Goal: Task Accomplishment & Management: Manage account settings

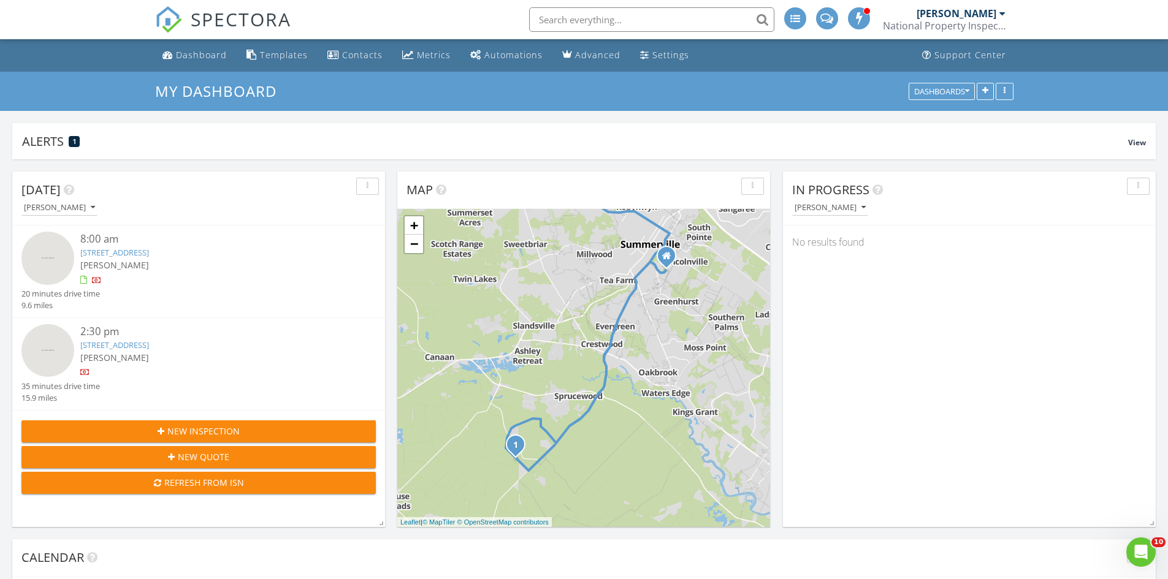
drag, startPoint x: 622, startPoint y: 419, endPoint x: 629, endPoint y: 367, distance: 52.6
click at [629, 367] on div "1 2 + − [GEOGRAPHIC_DATA], [GEOGRAPHIC_DATA], W [GEOGRAPHIC_DATA] 41.0 km, 54 m…" at bounding box center [583, 368] width 373 height 318
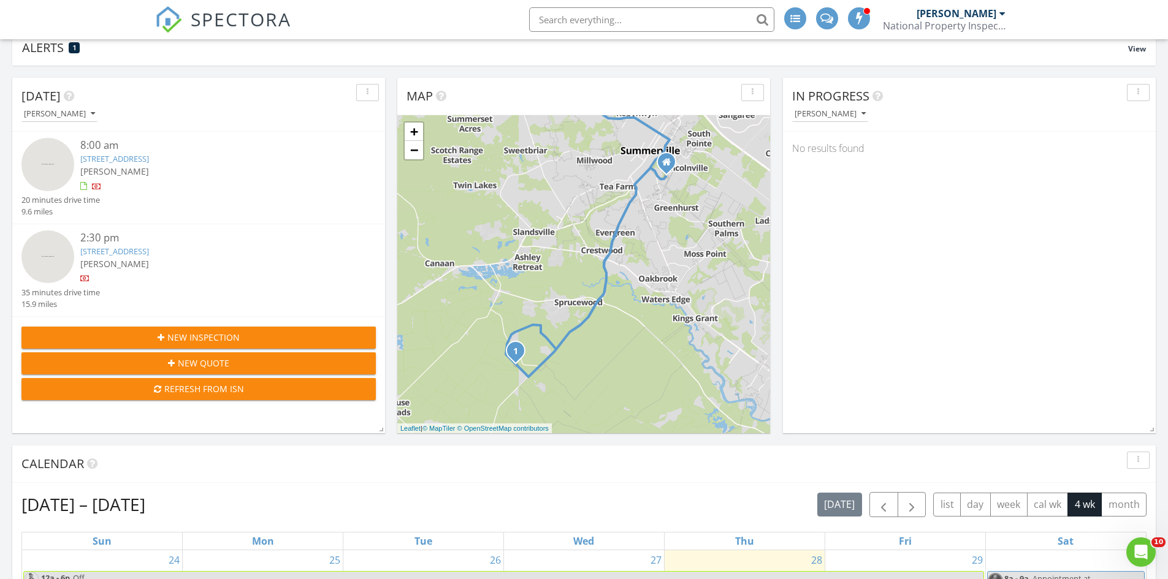
scroll to position [61, 0]
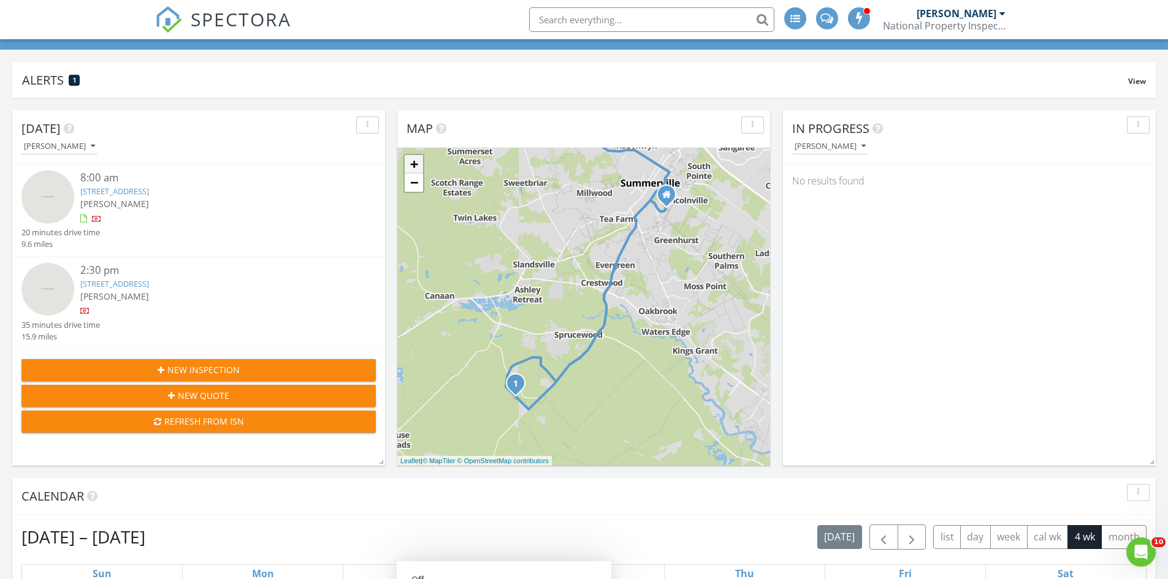
click at [413, 161] on link "+" at bounding box center [414, 164] width 18 height 18
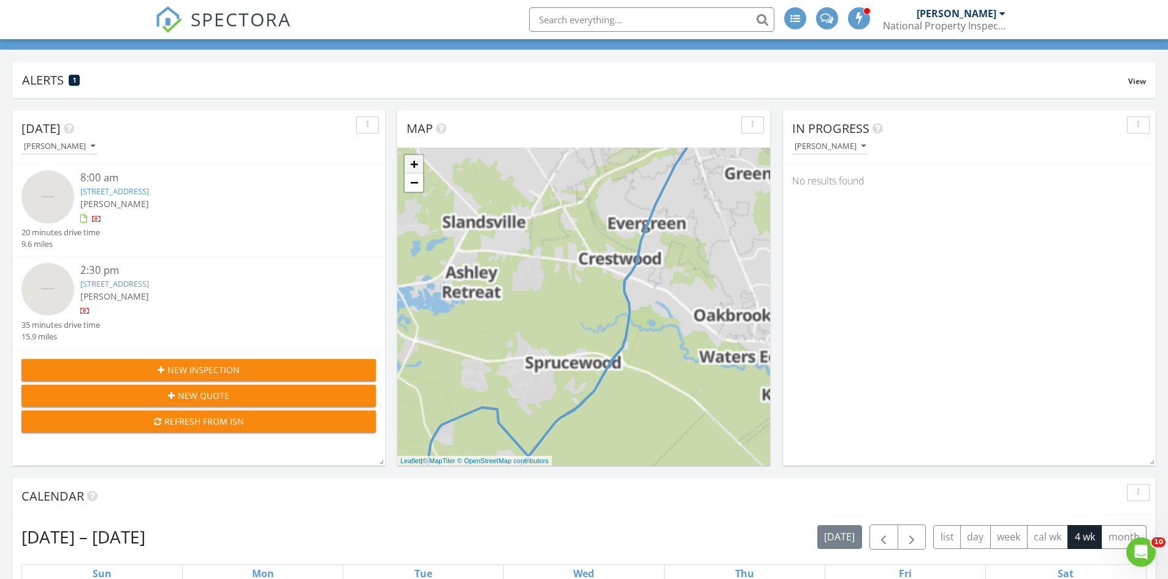
click at [413, 161] on link "+" at bounding box center [414, 164] width 18 height 18
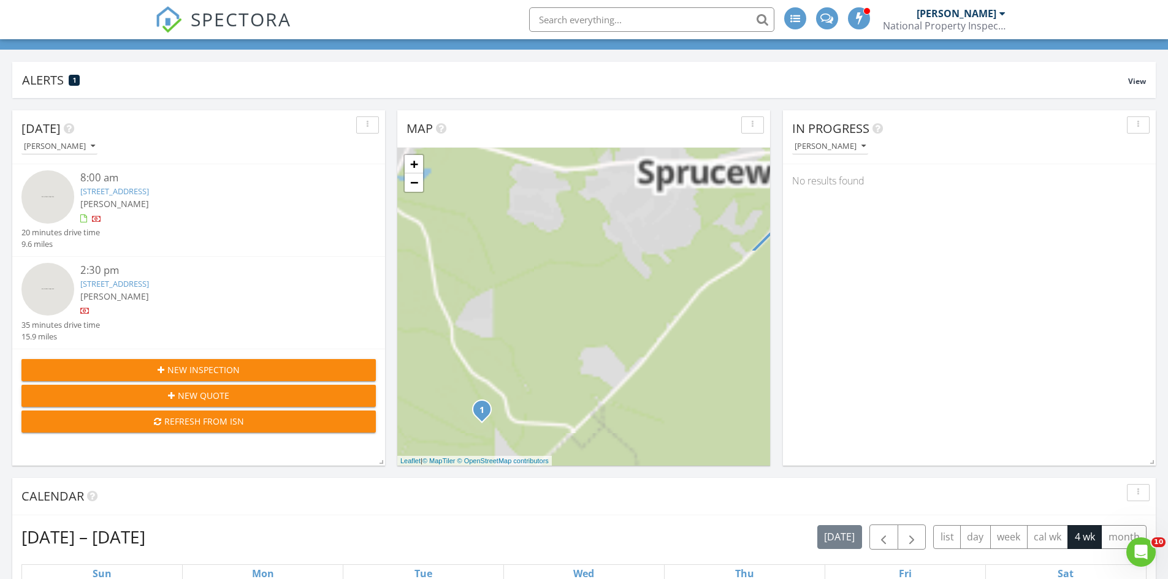
drag, startPoint x: 533, startPoint y: 407, endPoint x: 718, endPoint y: 118, distance: 342.7
click at [718, 124] on div "Map 1 2 + − [GEOGRAPHIC_DATA], [GEOGRAPHIC_DATA], W [GEOGRAPHIC_DATA] 41.0 km, …" at bounding box center [583, 288] width 373 height 356
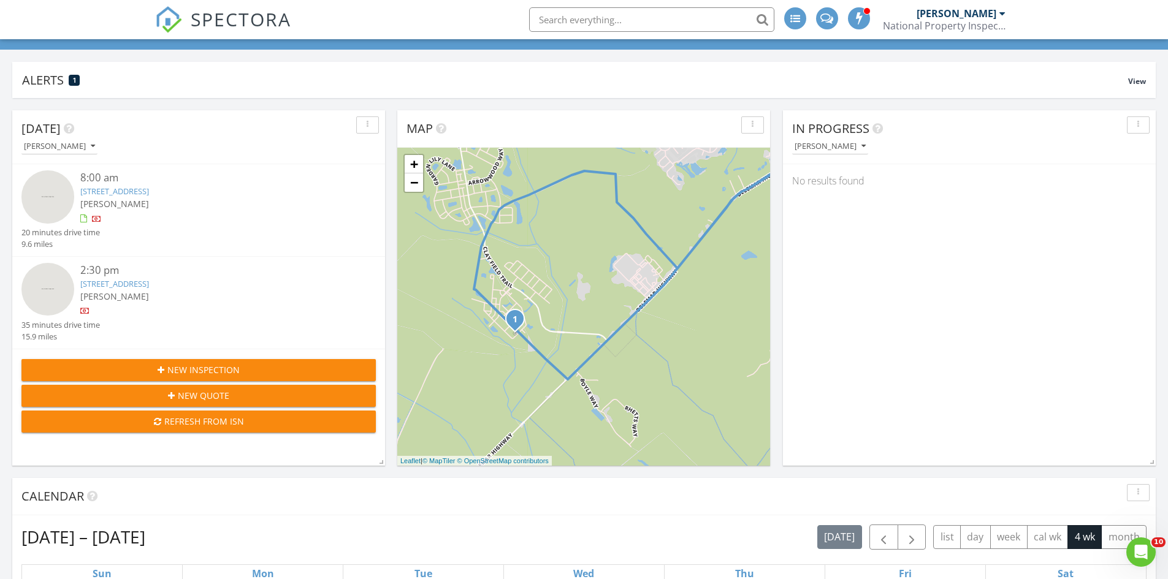
drag, startPoint x: 581, startPoint y: 377, endPoint x: 604, endPoint y: 323, distance: 59.1
click at [604, 323] on div "1 2 + − [GEOGRAPHIC_DATA], [GEOGRAPHIC_DATA], W [GEOGRAPHIC_DATA] 41.0 km, 54 m…" at bounding box center [583, 307] width 373 height 318
click at [414, 166] on link "+" at bounding box center [414, 164] width 18 height 18
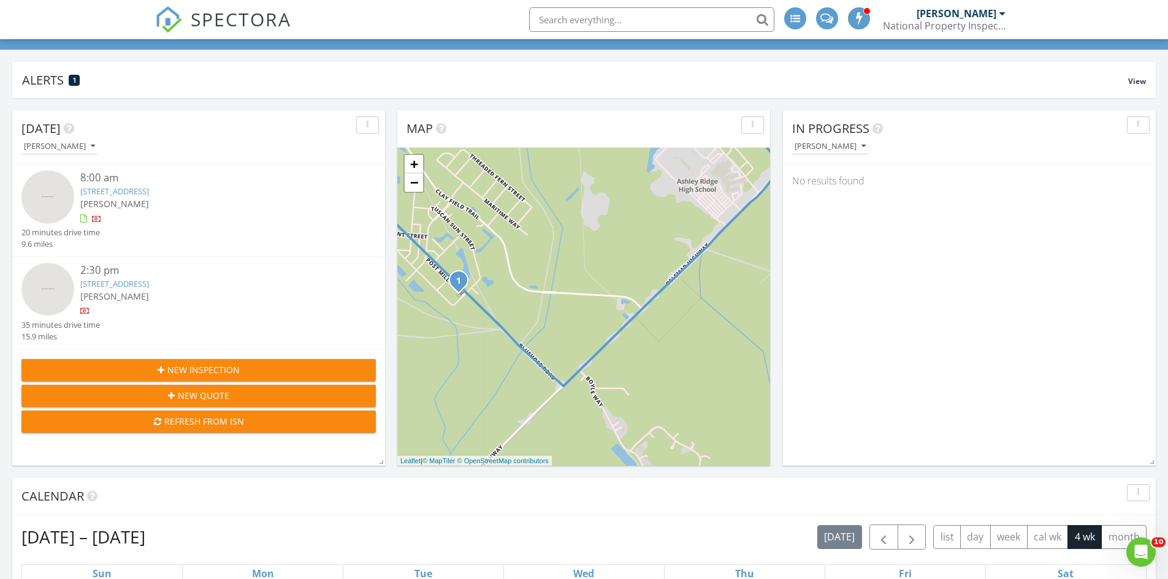
drag, startPoint x: 554, startPoint y: 327, endPoint x: 566, endPoint y: 260, distance: 67.8
click at [566, 260] on div "1 2 + − [GEOGRAPHIC_DATA], [GEOGRAPHIC_DATA], W [GEOGRAPHIC_DATA] 41.0 km, 54 m…" at bounding box center [583, 307] width 373 height 318
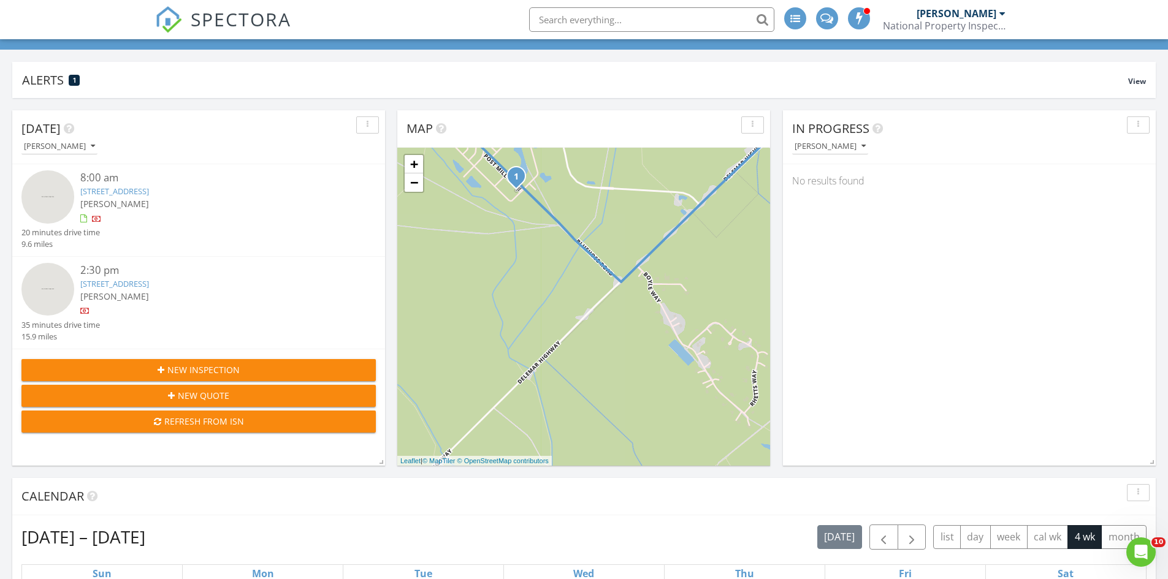
drag, startPoint x: 560, startPoint y: 429, endPoint x: 618, endPoint y: 319, distance: 123.7
click at [618, 319] on div "1 2 + − [GEOGRAPHIC_DATA], [GEOGRAPHIC_DATA], W [GEOGRAPHIC_DATA] 41.0 km, 54 m…" at bounding box center [583, 307] width 373 height 318
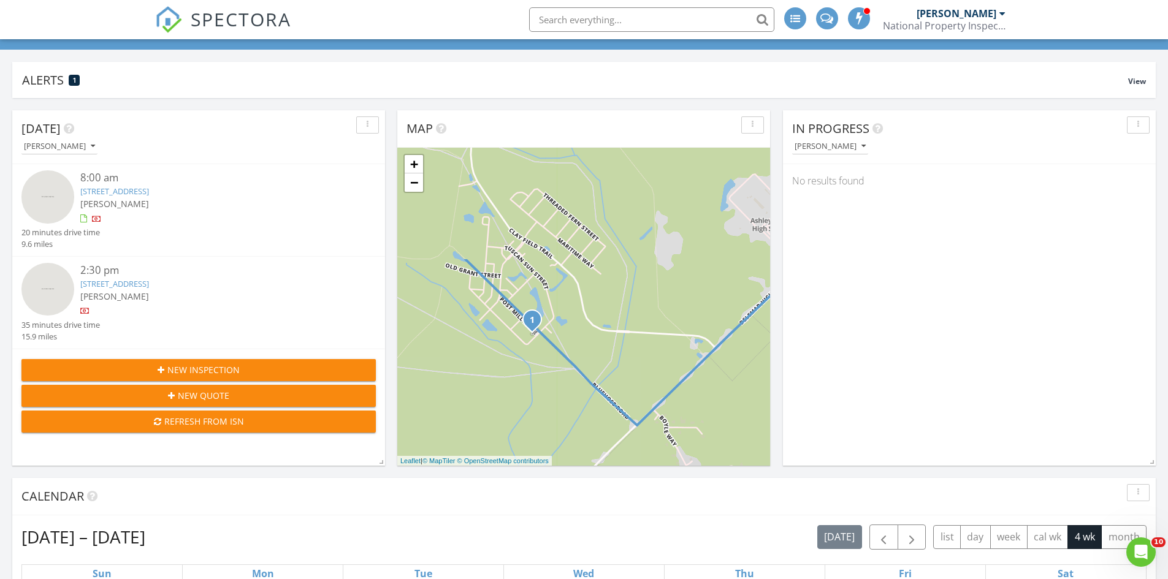
drag, startPoint x: 531, startPoint y: 280, endPoint x: 547, endPoint y: 425, distance: 146.2
click at [547, 425] on div "1 2 + − [GEOGRAPHIC_DATA], [GEOGRAPHIC_DATA], W [GEOGRAPHIC_DATA] 41.0 km, 54 m…" at bounding box center [583, 307] width 373 height 318
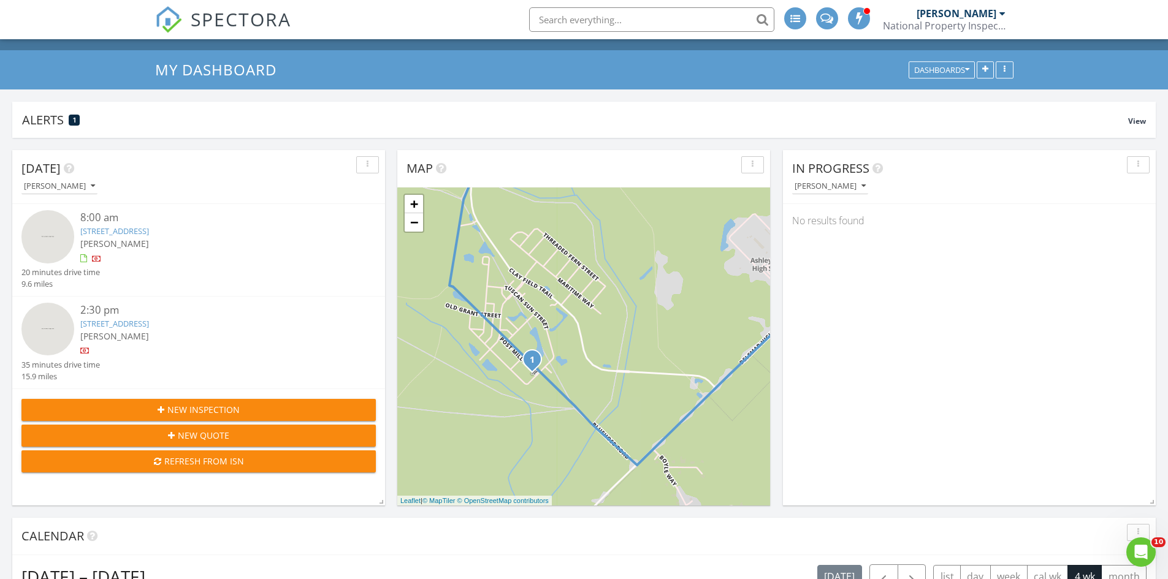
scroll to position [0, 0]
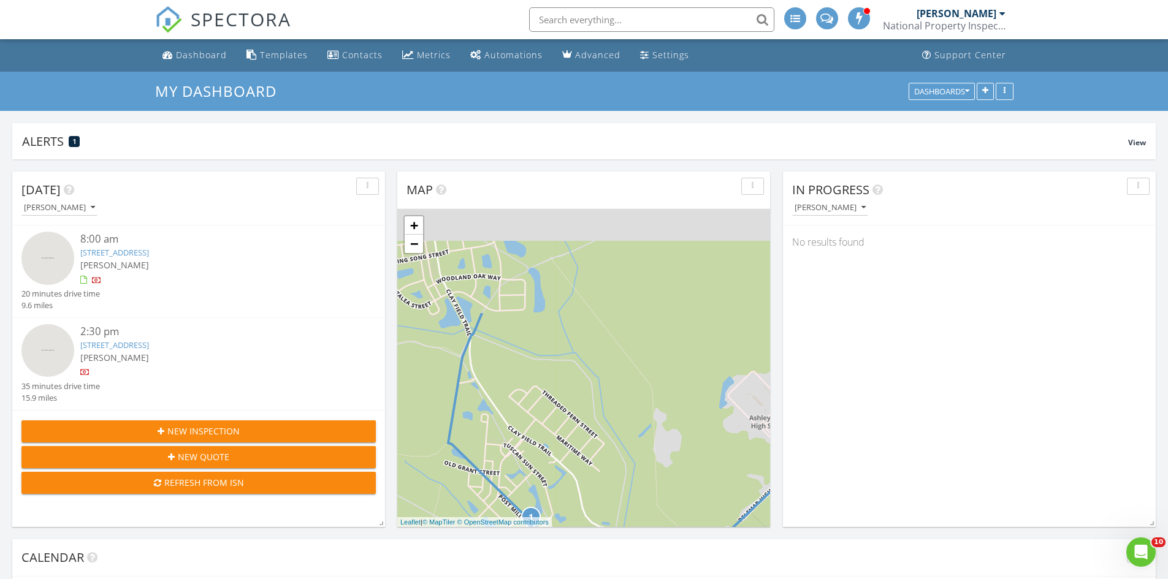
drag, startPoint x: 671, startPoint y: 302, endPoint x: 668, endPoint y: 441, distance: 139.2
click at [668, 441] on div "1 2 + − [GEOGRAPHIC_DATA], [GEOGRAPHIC_DATA], W [GEOGRAPHIC_DATA] 41.0 km, 54 m…" at bounding box center [583, 368] width 373 height 318
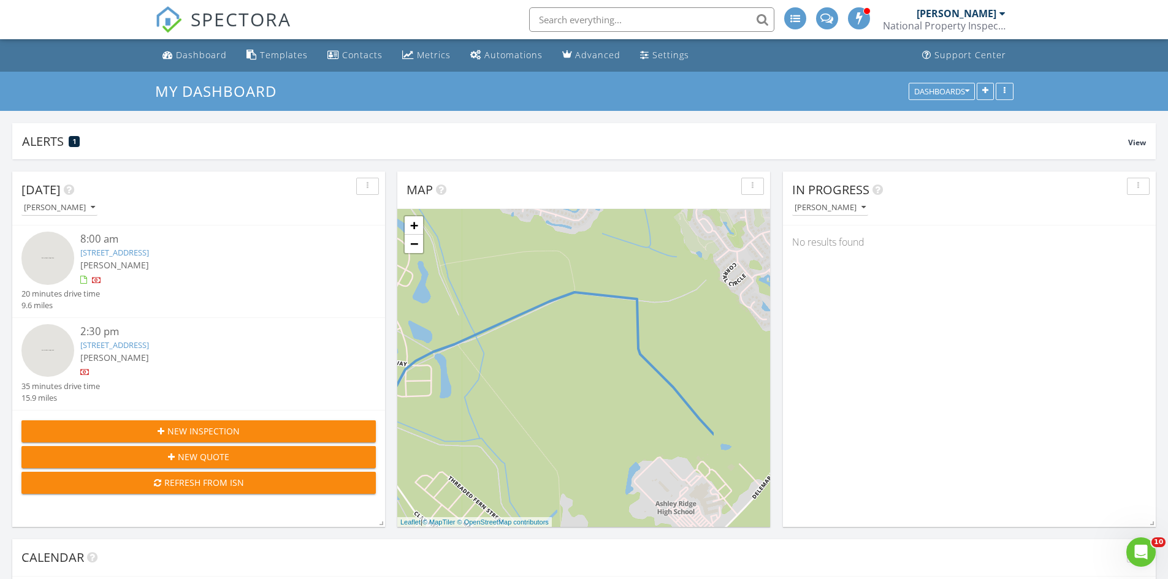
drag, startPoint x: 678, startPoint y: 457, endPoint x: 584, endPoint y: 540, distance: 125.1
click at [416, 245] on link "−" at bounding box center [414, 244] width 18 height 18
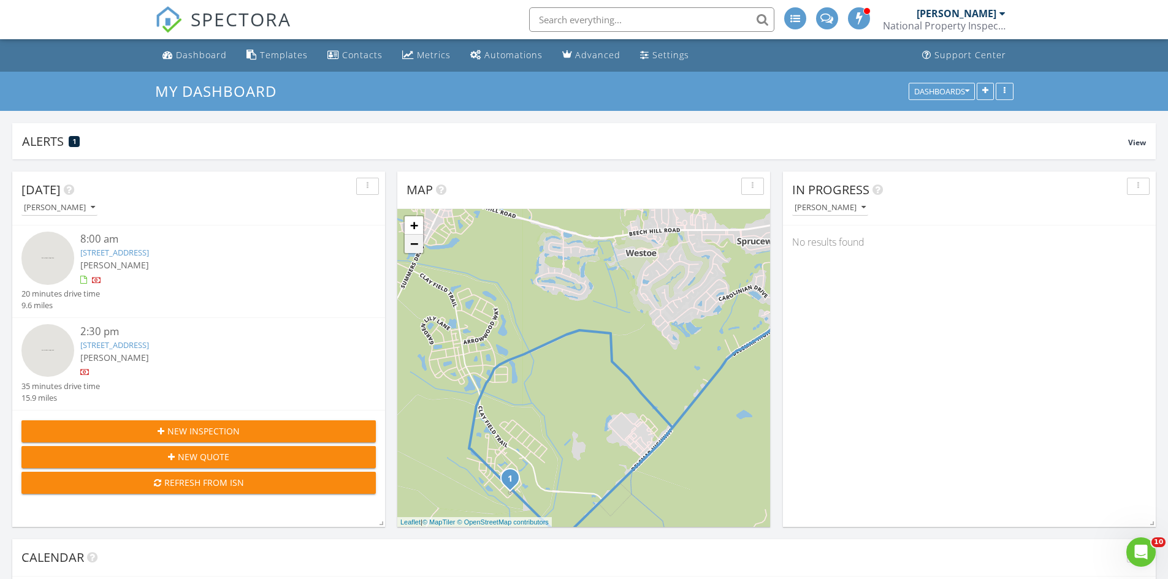
click at [416, 245] on link "−" at bounding box center [414, 244] width 18 height 18
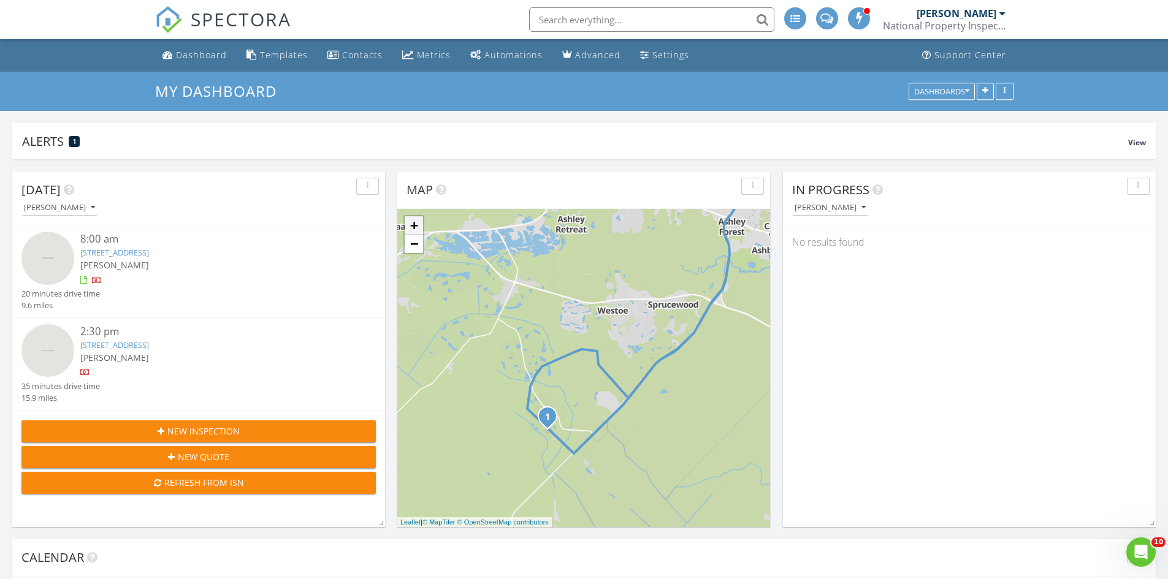
click at [416, 231] on link "+" at bounding box center [414, 225] width 18 height 18
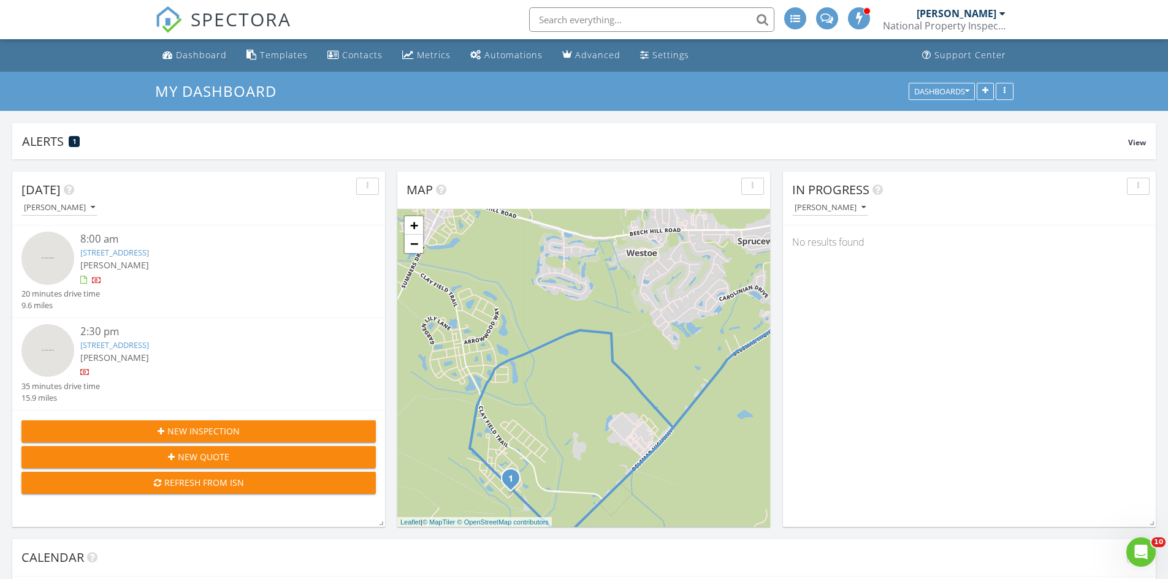
click at [111, 253] on link "[STREET_ADDRESS]" at bounding box center [114, 252] width 69 height 11
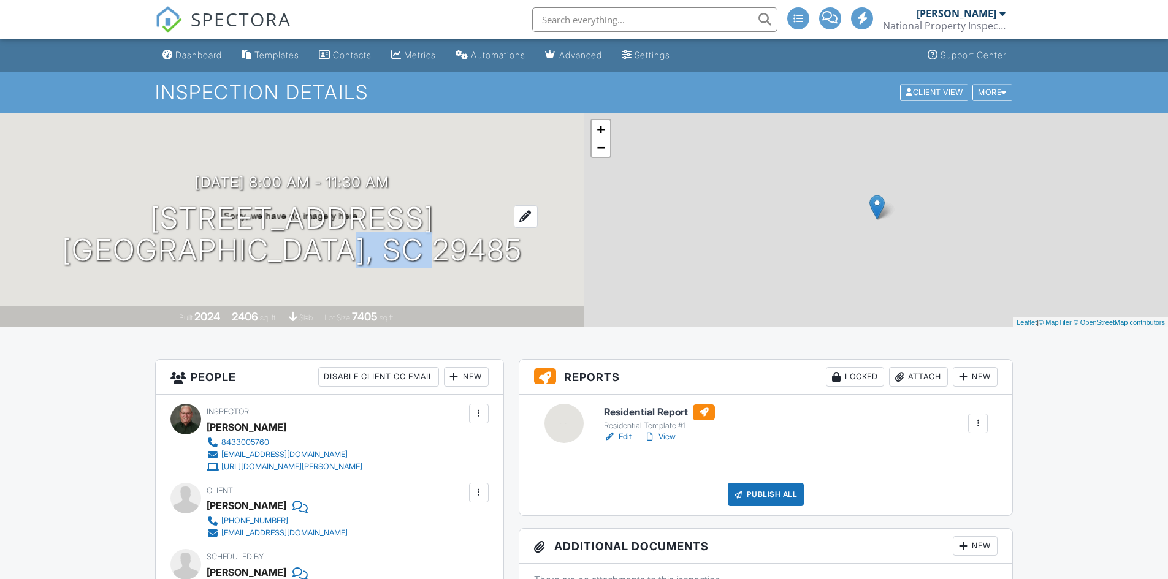
click at [371, 267] on div "[DATE] 8:00 am - 11:30 am [STREET_ADDRESS] [GEOGRAPHIC_DATA], SC 29485" at bounding box center [292, 220] width 584 height 93
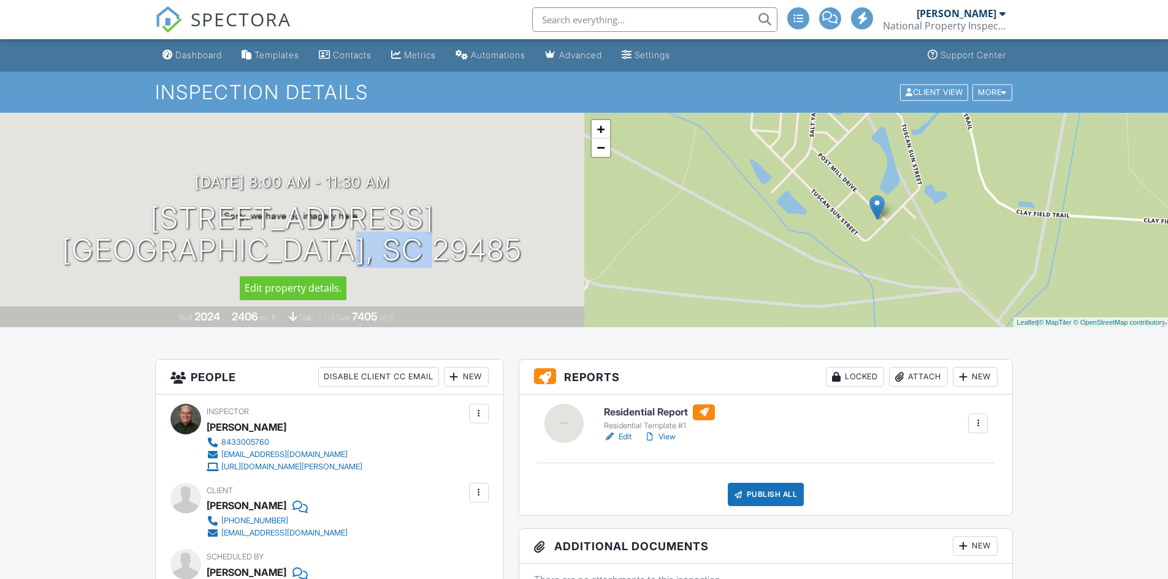
click at [513, 261] on div "08/28/2025 8:00 am - 11:30 am 148 Post Mill Dr Summerville, SC 29485" at bounding box center [292, 220] width 584 height 93
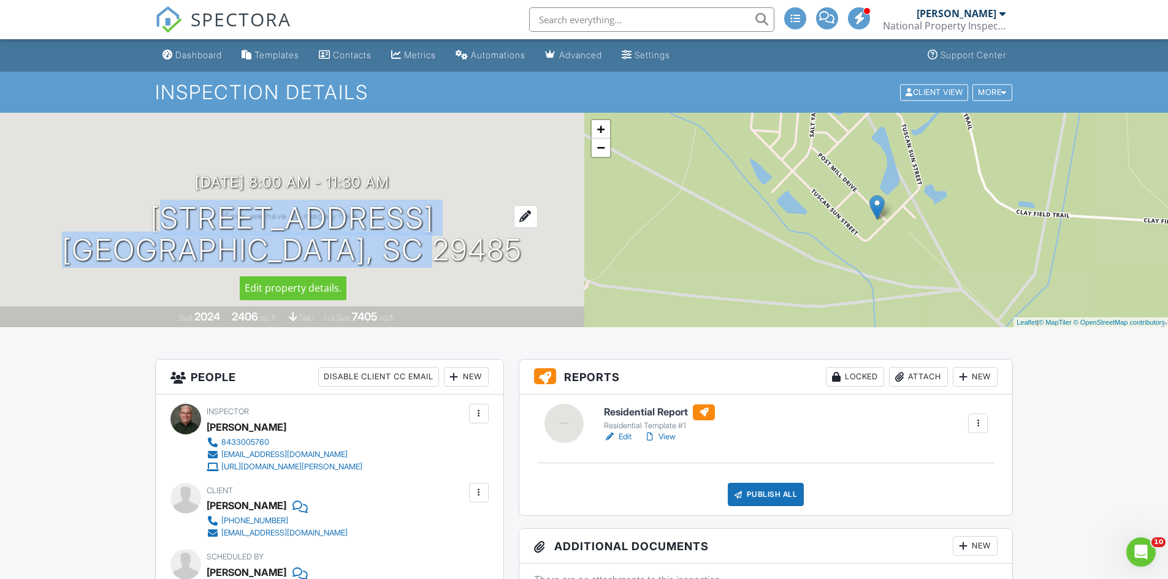
drag, startPoint x: 481, startPoint y: 254, endPoint x: 131, endPoint y: 221, distance: 351.7
click at [131, 221] on div "08/28/2025 8:00 am - 11:30 am 148 Post Mill Dr Summerville, SC 29485" at bounding box center [292, 220] width 584 height 93
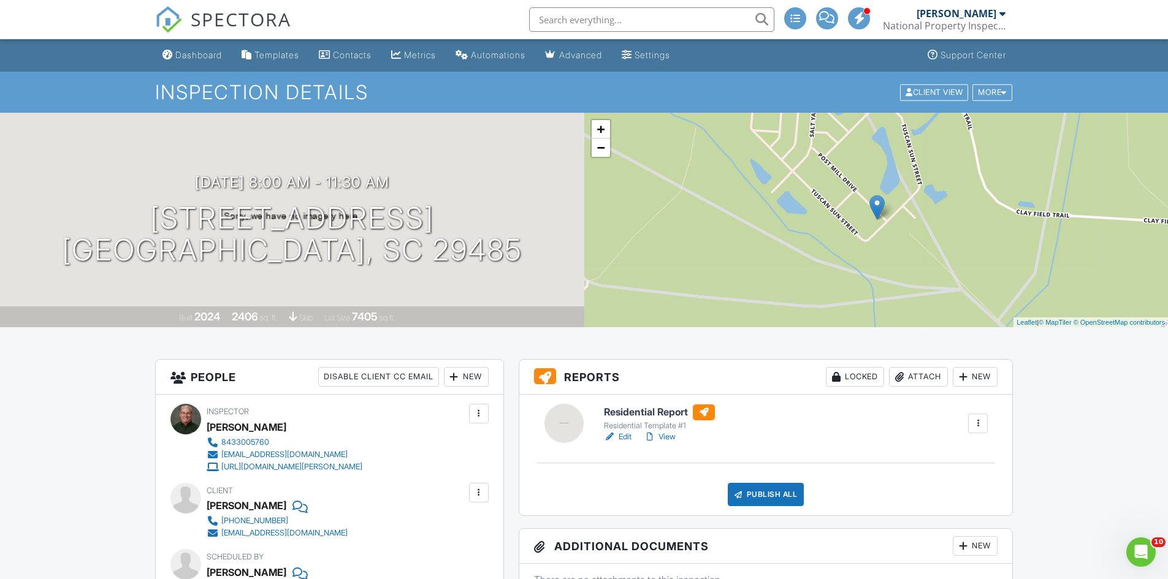
click at [133, 167] on div "08/28/2025 8:00 am - 11:30 am 148 Post Mill Dr Summerville, SC 29485 Built 2024…" at bounding box center [292, 220] width 584 height 215
click at [193, 55] on div "Dashboard" at bounding box center [198, 55] width 47 height 10
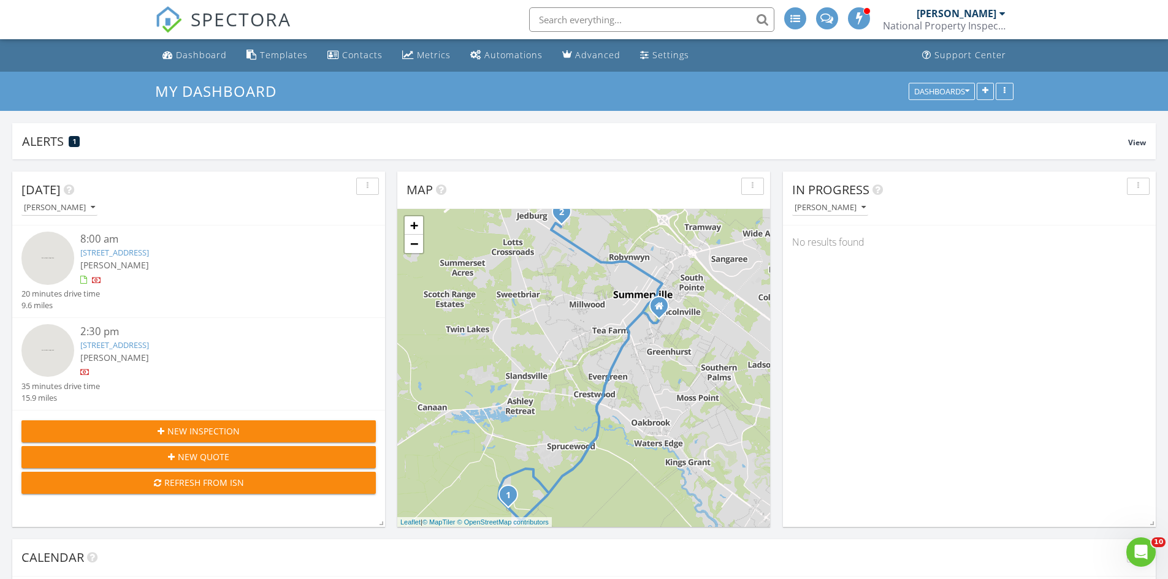
click at [124, 252] on link "148 Post Mill Dr, Summerville, SC 29485" at bounding box center [114, 252] width 69 height 11
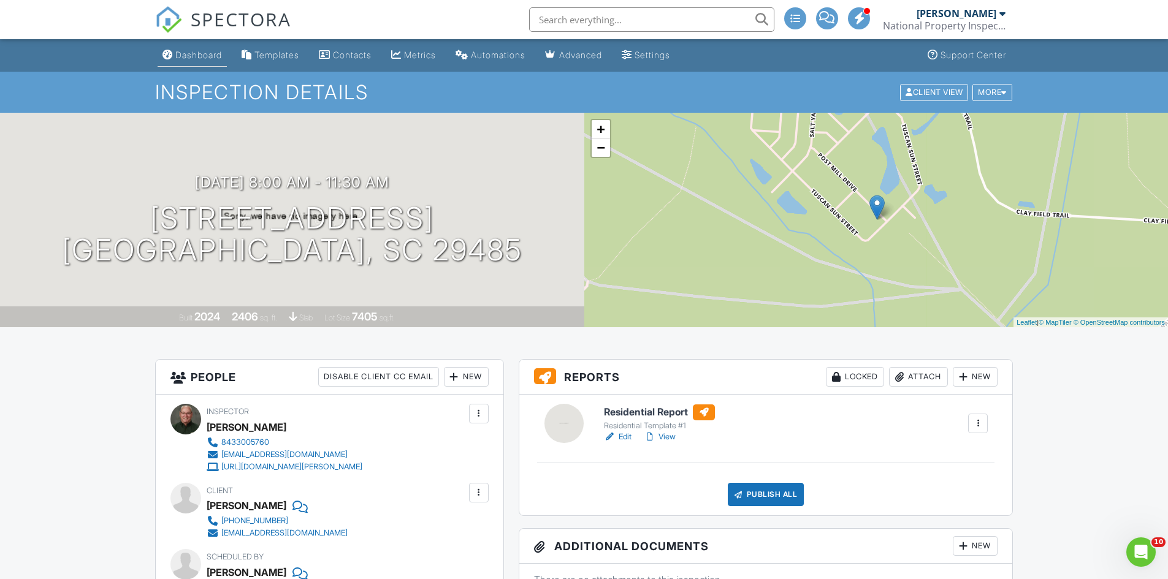
click at [203, 55] on div "Dashboard" at bounding box center [198, 55] width 47 height 10
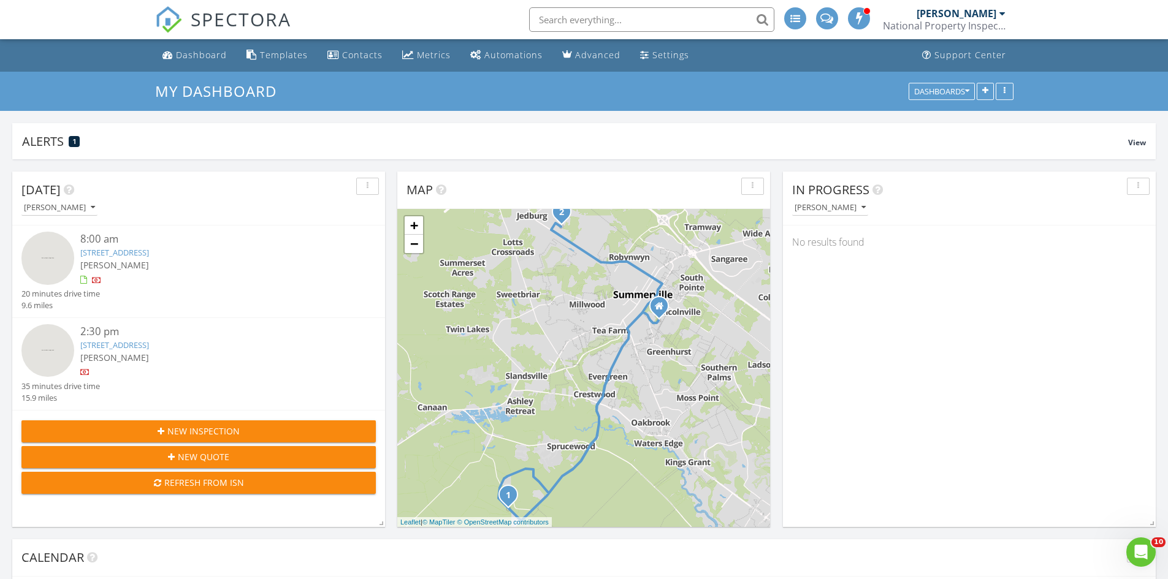
scroll to position [1135, 1187]
